Goal: Navigation & Orientation: Find specific page/section

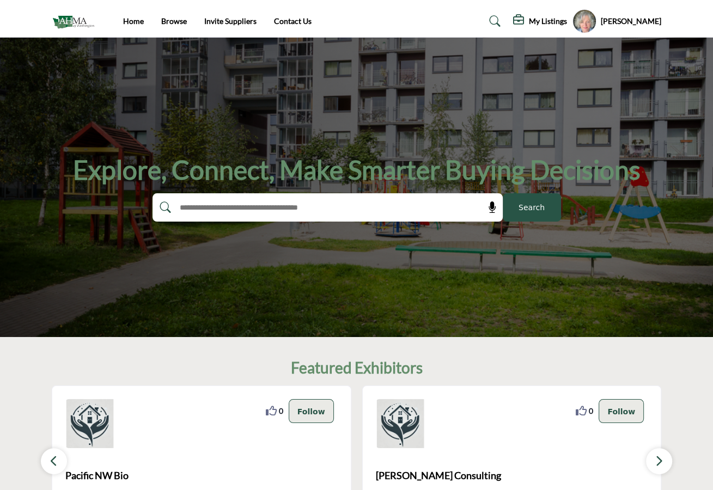
click at [560, 17] on h5 "My Listings" at bounding box center [548, 21] width 38 height 10
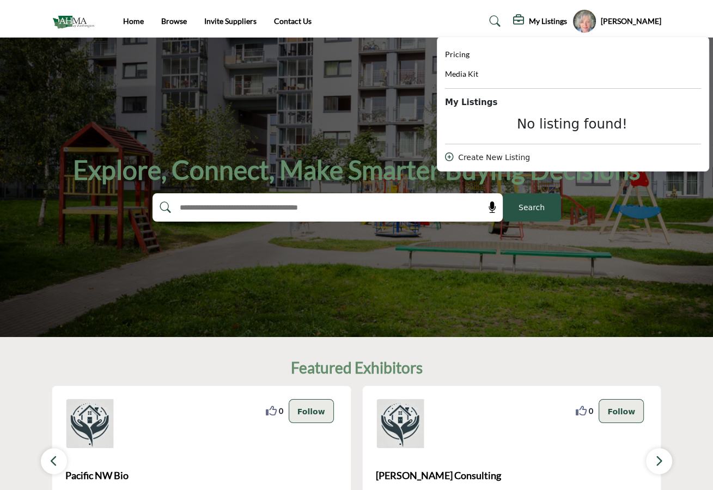
click at [560, 17] on h5 "My Listings" at bounding box center [548, 21] width 38 height 10
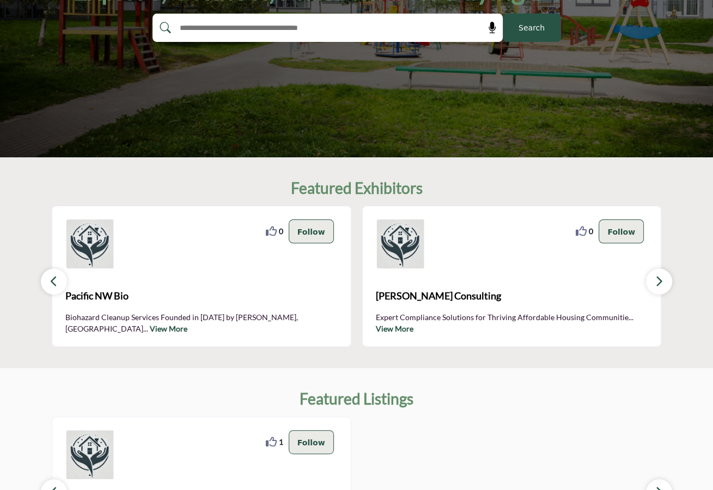
scroll to position [218, 0]
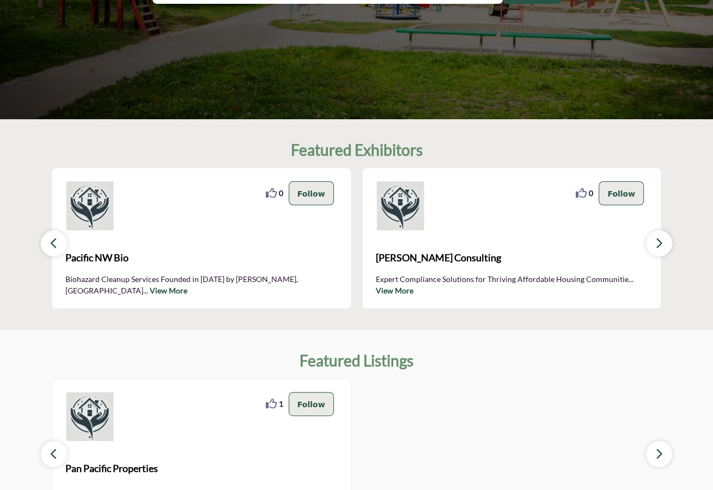
click at [187, 286] on link "View More" at bounding box center [169, 290] width 38 height 9
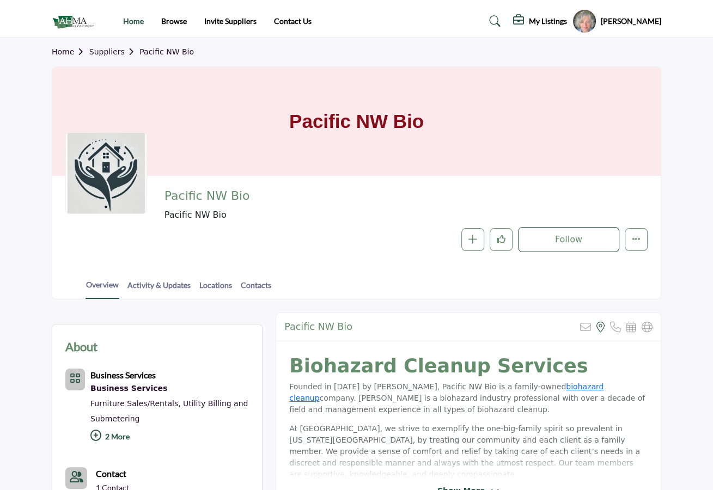
click at [133, 17] on link "Home" at bounding box center [133, 20] width 21 height 9
